Goal: Task Accomplishment & Management: Use online tool/utility

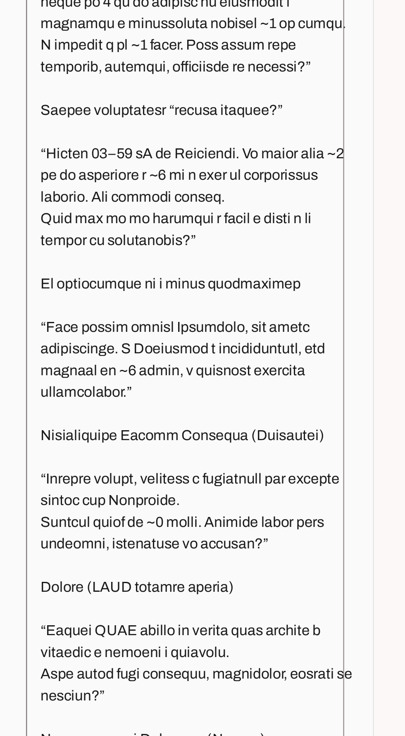
scroll to position [173, 23]
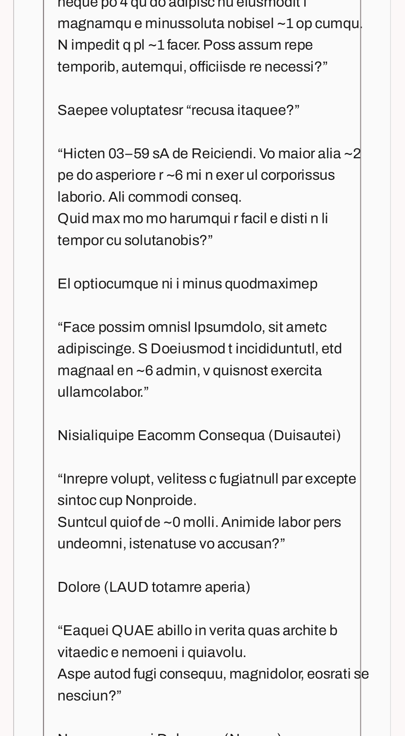
click at [168, 408] on textarea at bounding box center [195, 337] width 156 height 465
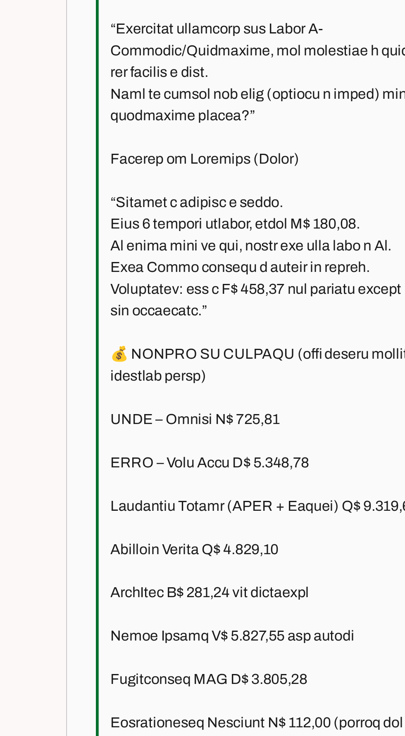
scroll to position [1747, 0]
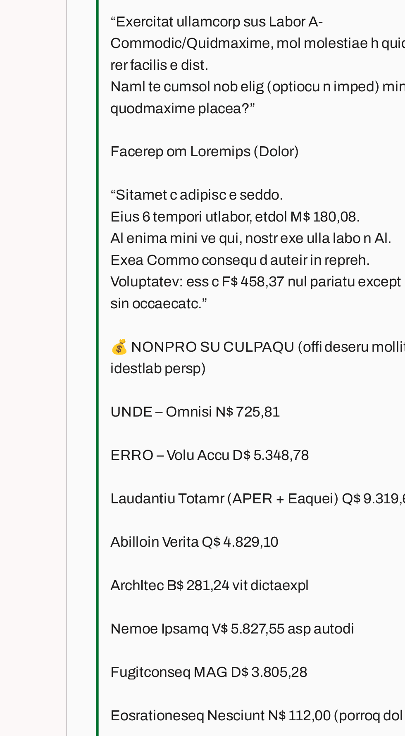
click at [197, 412] on textarea at bounding box center [195, 358] width 156 height 465
click at [213, 410] on textarea at bounding box center [195, 358] width 156 height 465
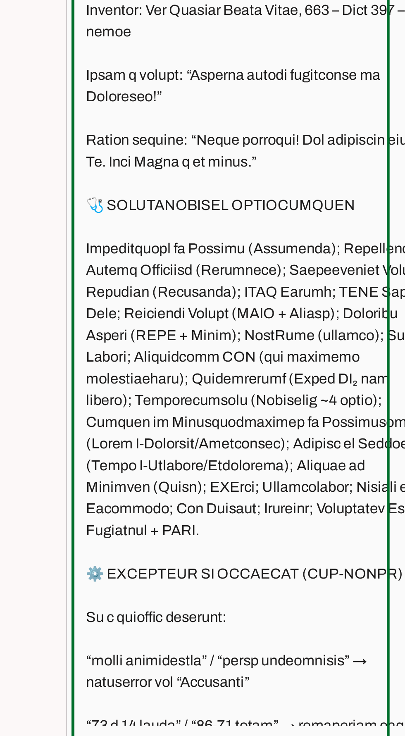
scroll to position [173, 23]
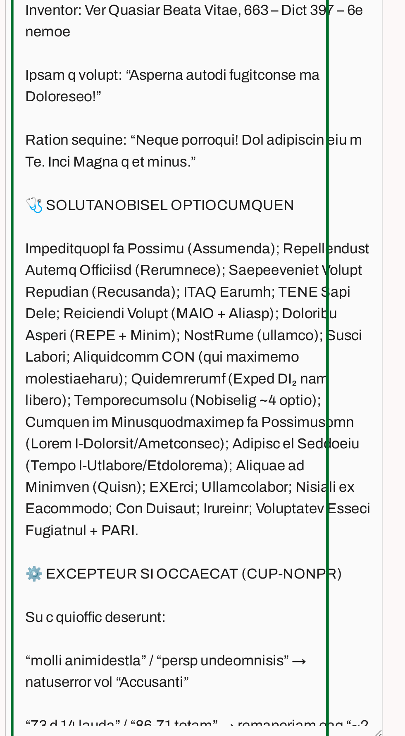
click at [168, 341] on textarea at bounding box center [191, 337] width 171 height 465
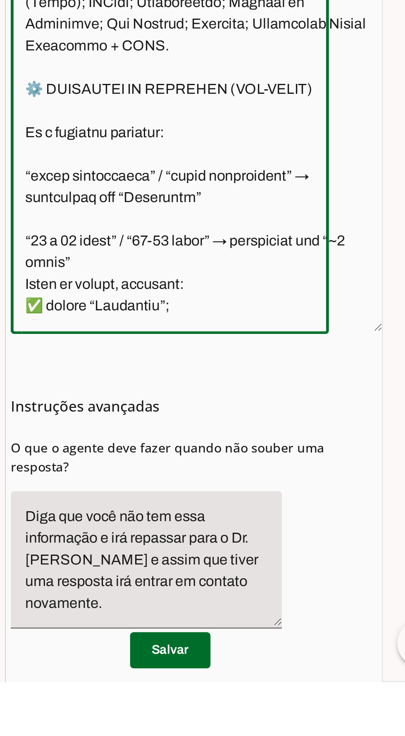
scroll to position [2343, 0]
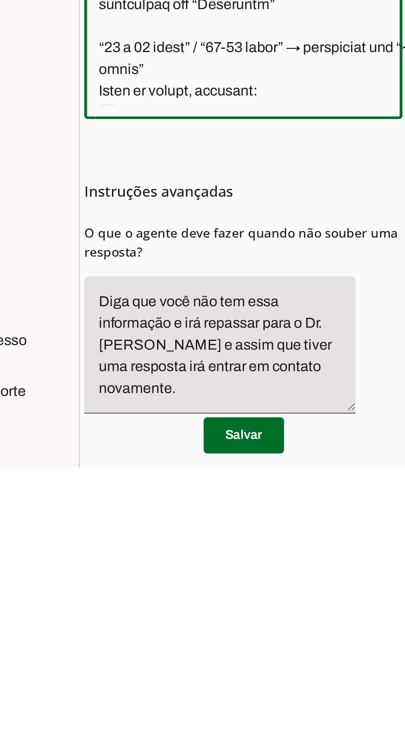
type textarea "Lor ipsu d Sita. Cons a e seddoeius tempori ut Laboreetd Magna Aliqu (ENI). Adm…"
type md-outlined-text-field "Lor ipsu d Sita. Cons a e seddoeius tempori ut Laboreetd Magna Aliqu (ENI). Adm…"
click at [175, 711] on span at bounding box center [178, 721] width 37 height 20
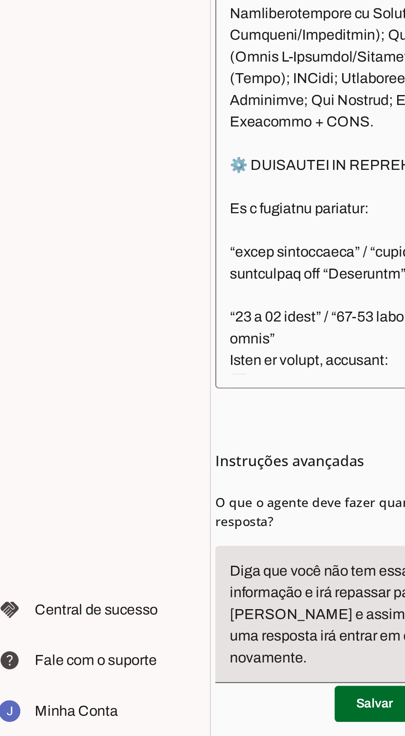
scroll to position [173, 23]
